Goal: Task Accomplishment & Management: Manage account settings

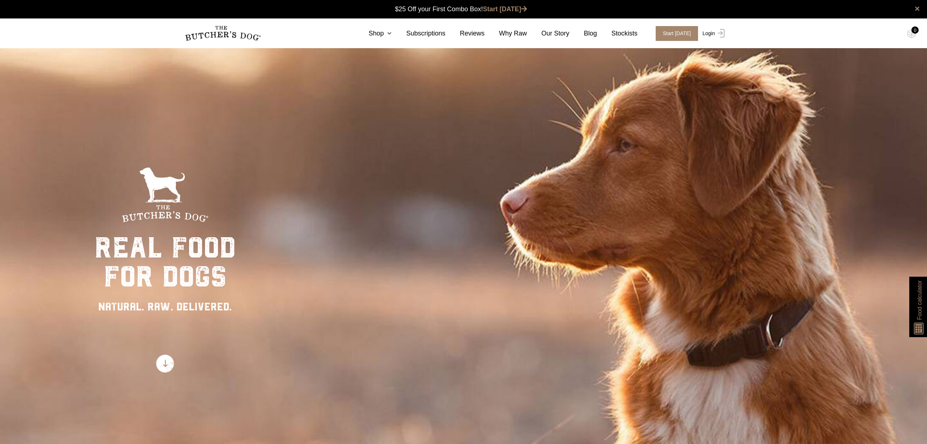
click at [707, 33] on link "Login" at bounding box center [712, 33] width 24 height 15
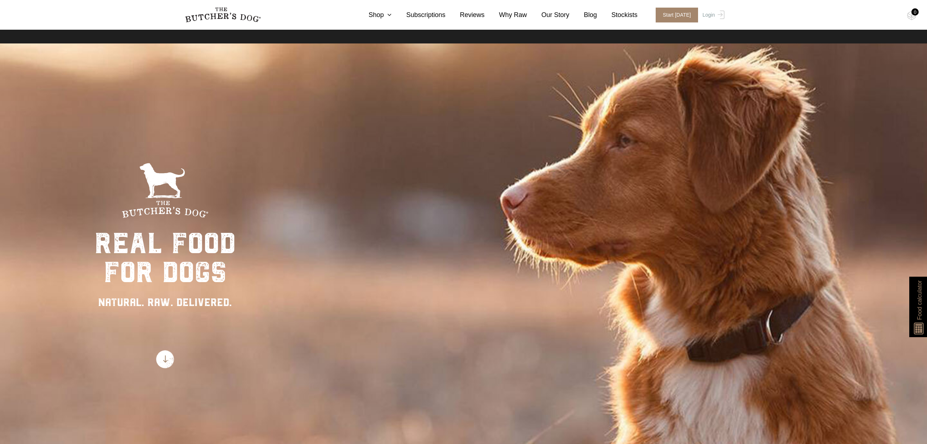
scroll to position [5, 0]
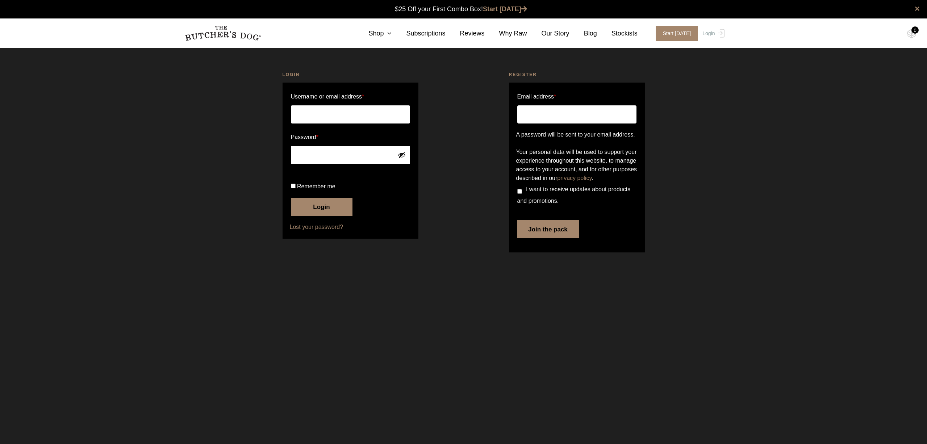
type input "chetnik7@bigpond.com"
click at [324, 216] on button "Login" at bounding box center [322, 207] width 62 height 18
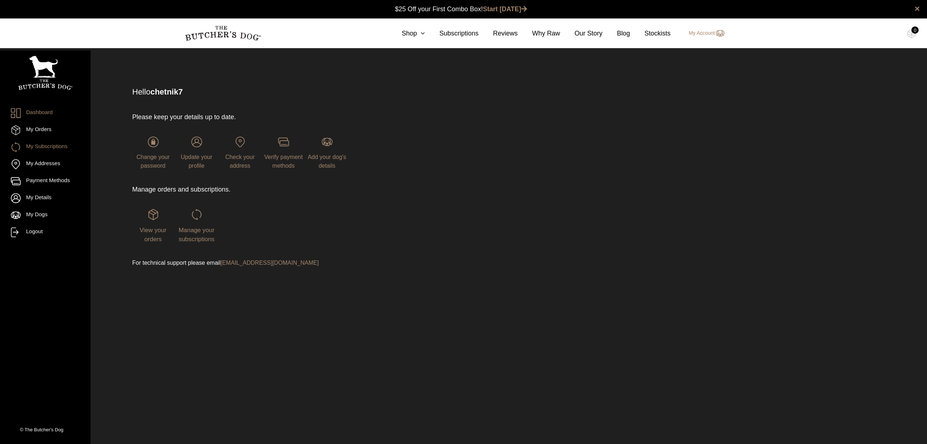
click at [49, 147] on link "My Subscriptions" at bounding box center [45, 147] width 69 height 10
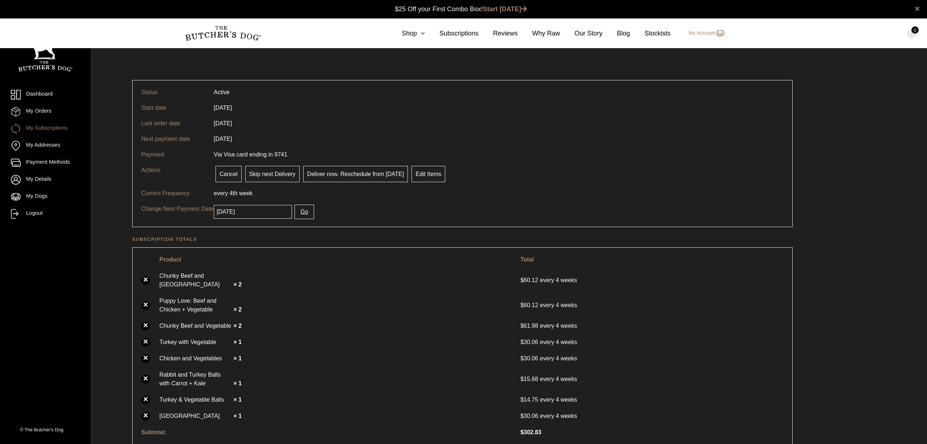
scroll to position [2, 0]
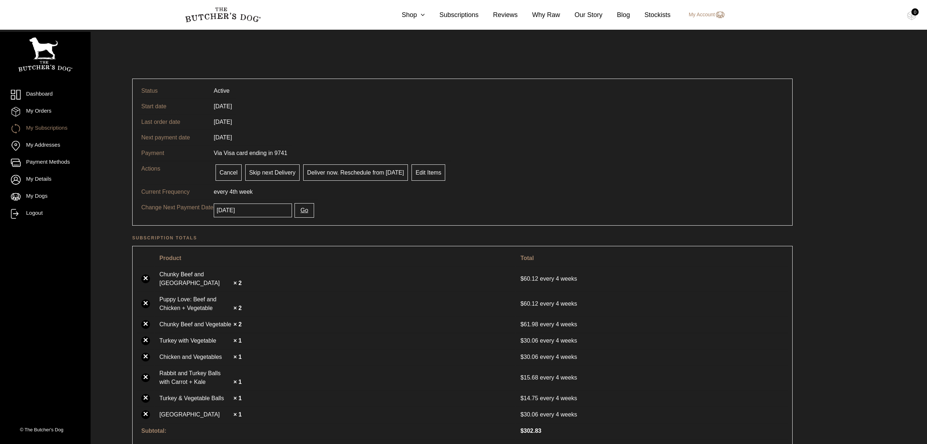
click at [255, 209] on input "2025-10-17" at bounding box center [253, 211] width 78 height 14
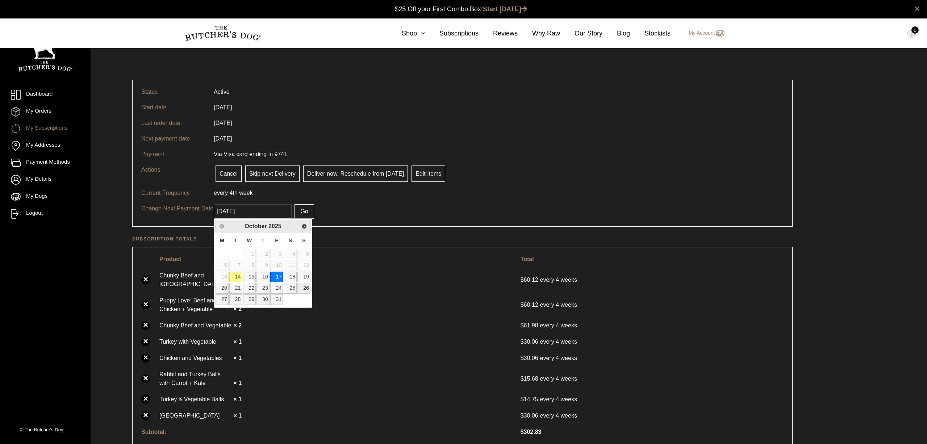
scroll to position [0, 0]
click at [275, 290] on link "24" at bounding box center [276, 288] width 13 height 11
type input "2025-10-24"
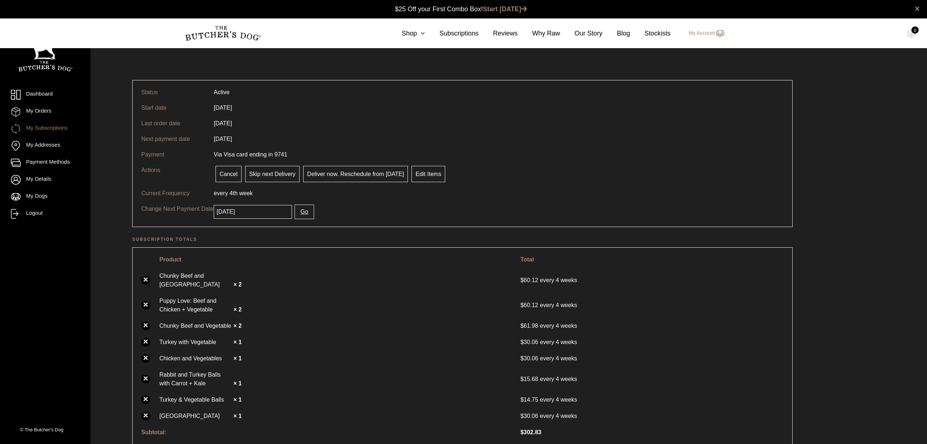
click at [260, 212] on input "2025-10-24" at bounding box center [253, 212] width 78 height 14
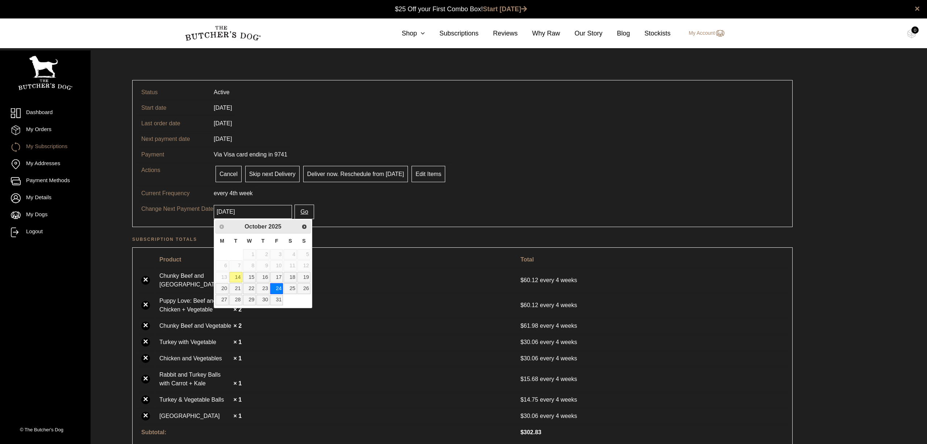
click at [377, 203] on tr "Change Next Payment Date 2025-10-24 Go" at bounding box center [462, 211] width 651 height 21
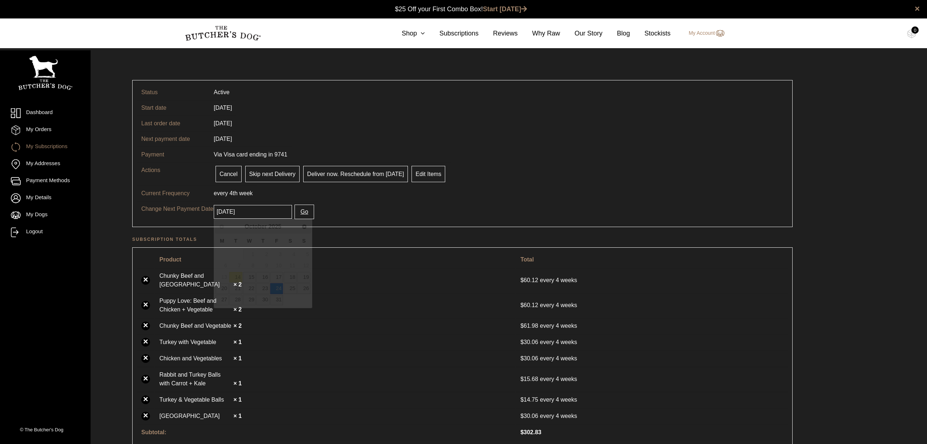
scroll to position [0, 0]
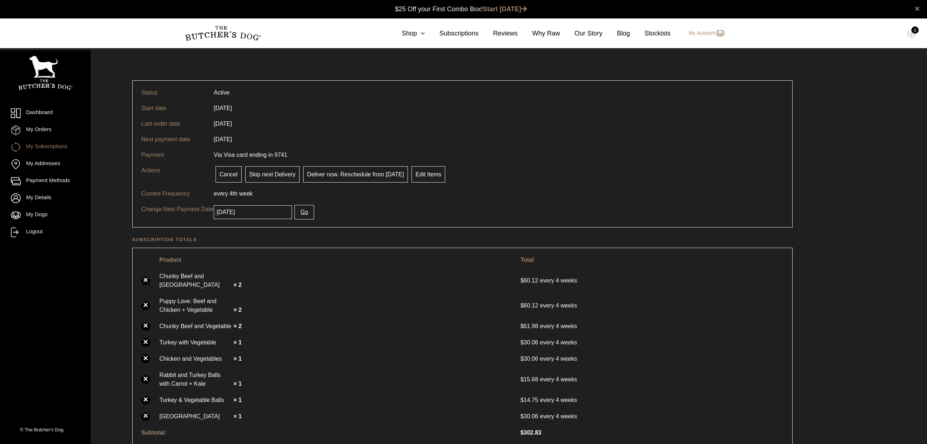
click at [294, 210] on button "Go" at bounding box center [303, 212] width 19 height 14
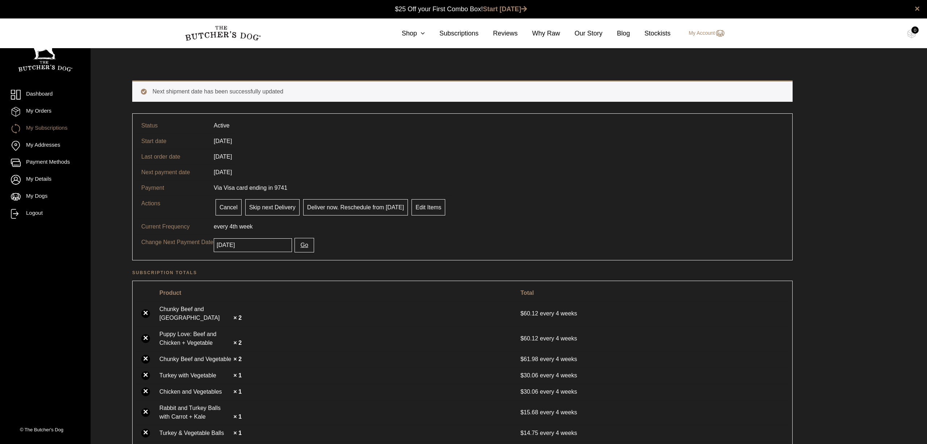
scroll to position [0, 0]
